Goal: Task Accomplishment & Management: Manage account settings

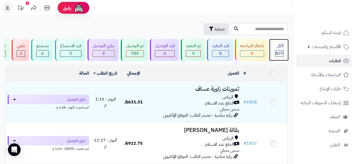
click at [275, 48] on div "الكل 807" at bounding box center [278, 50] width 17 height 22
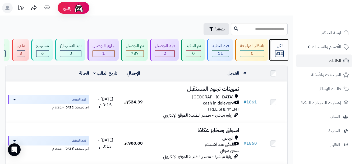
click at [281, 48] on div "الكل" at bounding box center [279, 46] width 8 height 6
